Goal: Find specific page/section: Find specific page/section

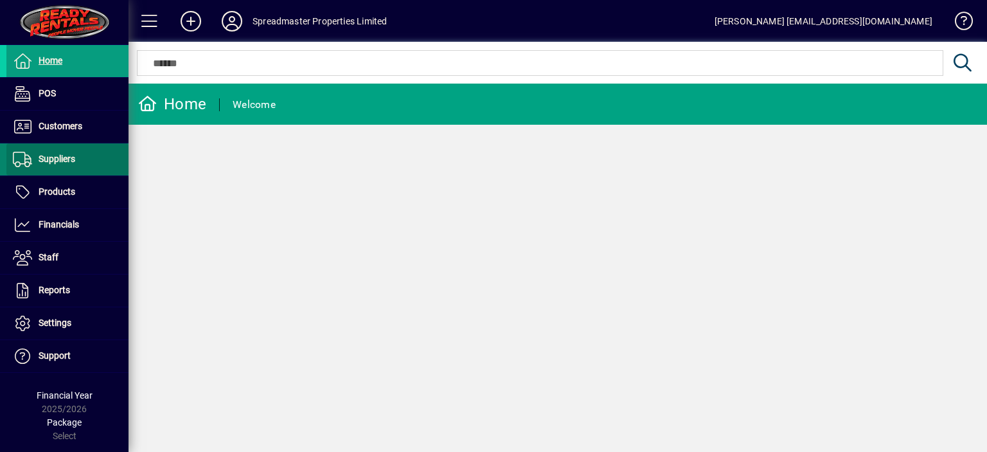
click at [72, 160] on span "Suppliers" at bounding box center [57, 159] width 37 height 10
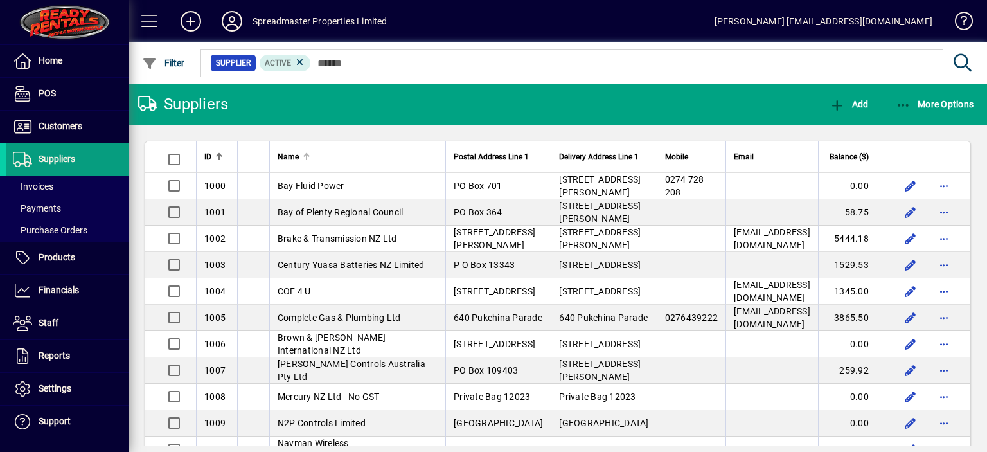
click at [305, 155] on div at bounding box center [306, 154] width 2 height 2
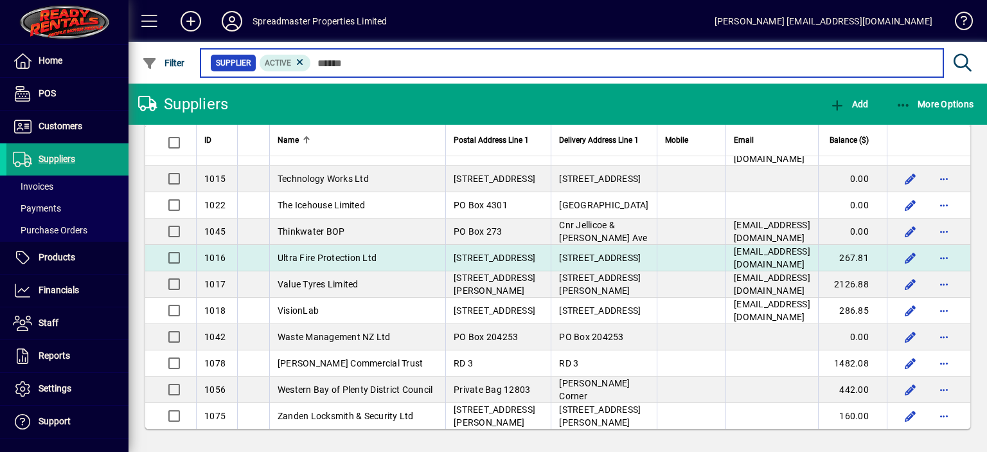
scroll to position [1928, 0]
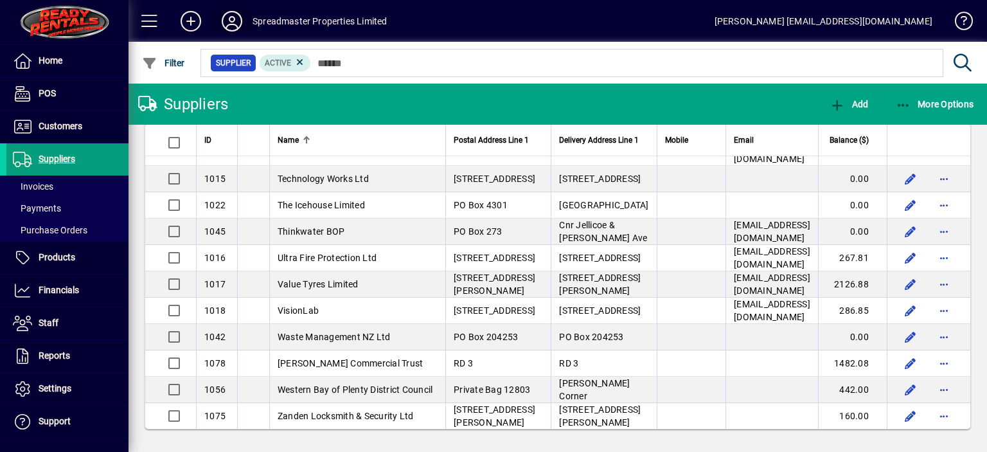
click at [227, 23] on icon at bounding box center [232, 21] width 26 height 21
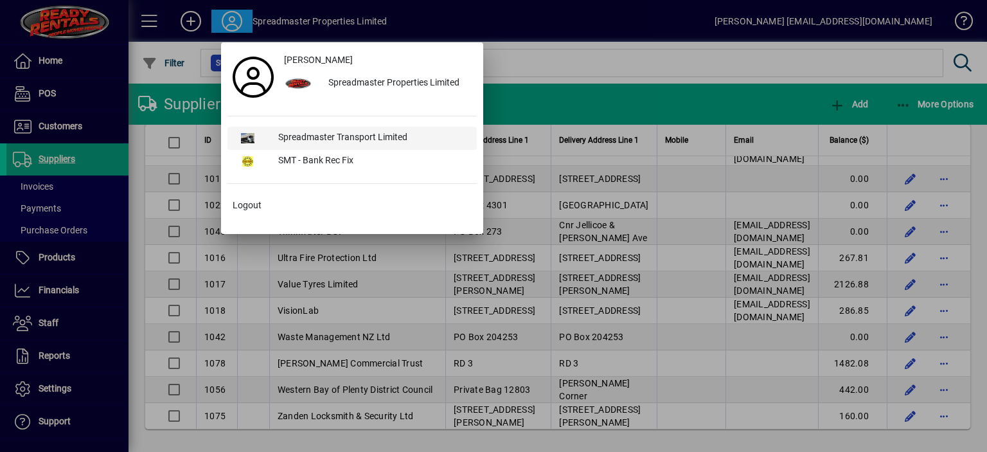
click at [314, 136] on div "Spreadmaster Transport Limited" at bounding box center [372, 138] width 209 height 23
